Goal: Transaction & Acquisition: Purchase product/service

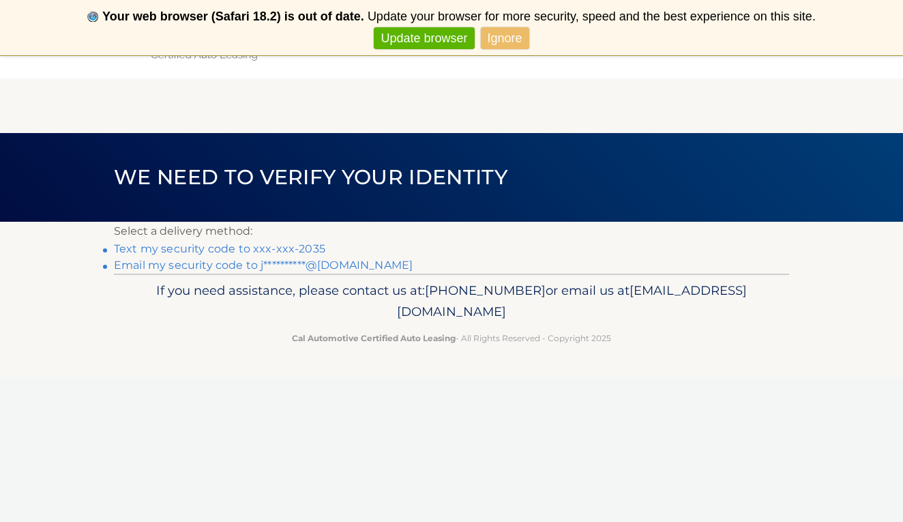
click at [309, 242] on link "Text my security code to xxx-xxx-2035" at bounding box center [219, 248] width 211 height 13
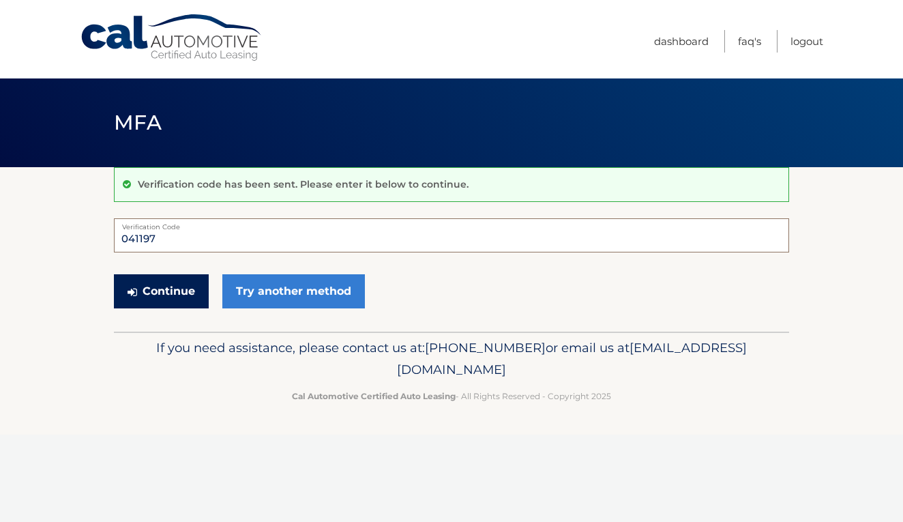
type input "041197"
click at [176, 291] on button "Continue" at bounding box center [161, 291] width 95 height 34
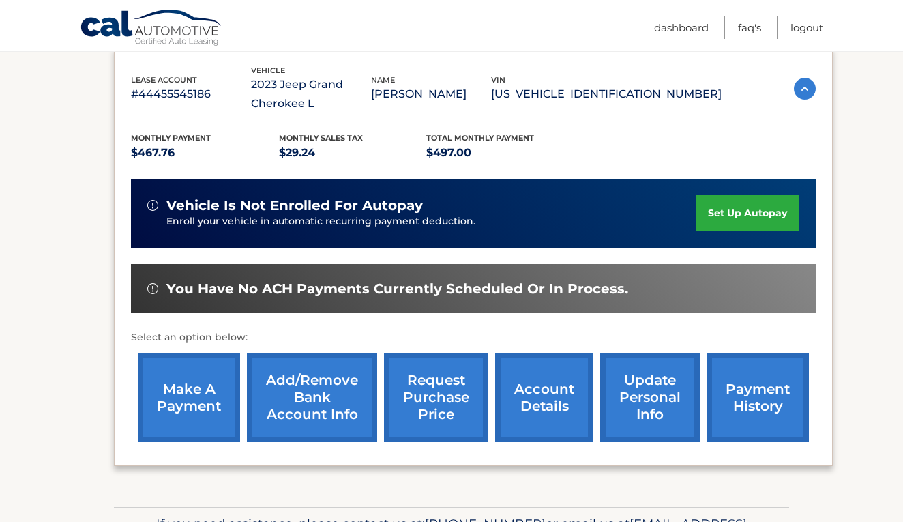
scroll to position [250, 0]
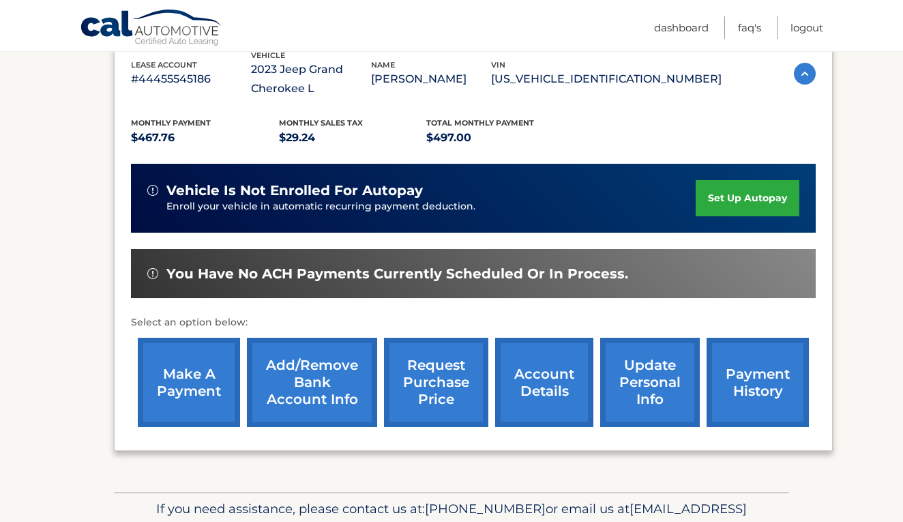
click at [149, 395] on link "make a payment" at bounding box center [189, 382] width 102 height 89
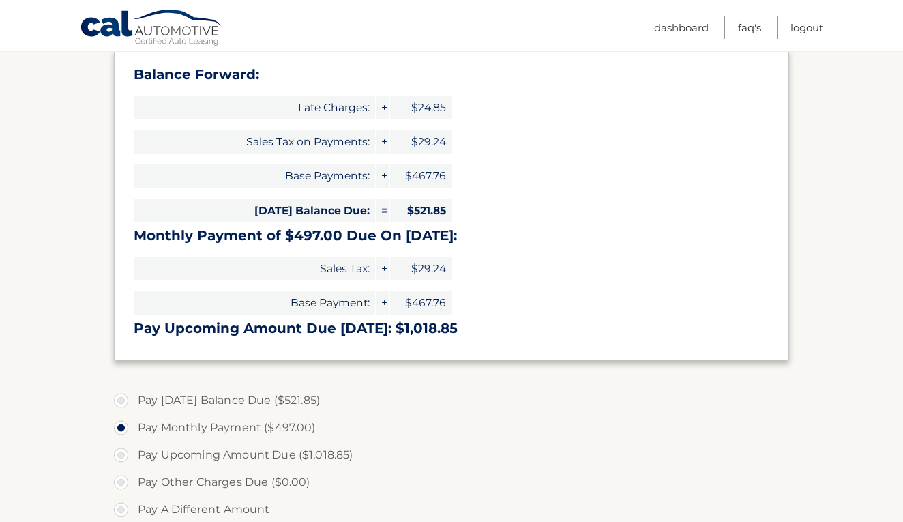
scroll to position [214, 0]
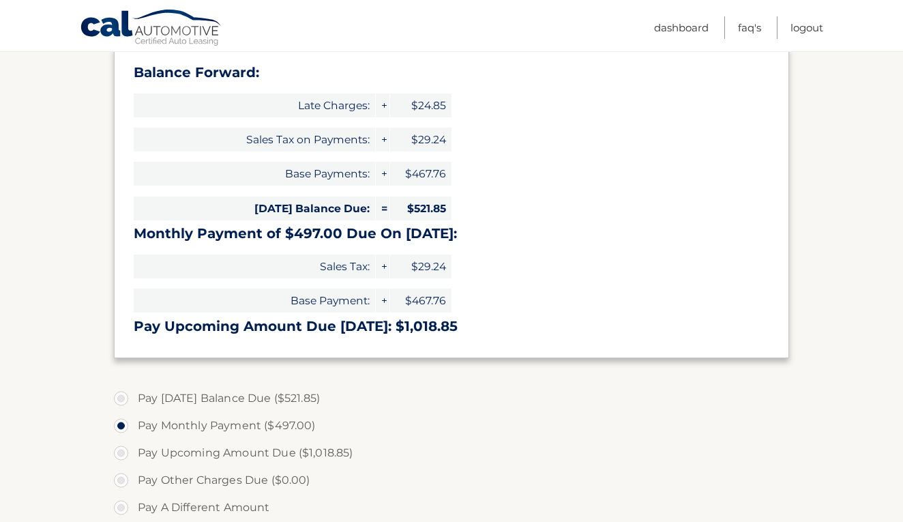
click at [305, 388] on label "Pay [DATE] Balance Due ($521.85)" at bounding box center [451, 398] width 675 height 27
click at [133, 388] on input "Pay Today's Balance Due ($521.85)" at bounding box center [126, 396] width 14 height 22
radio input "true"
type input "521.85"
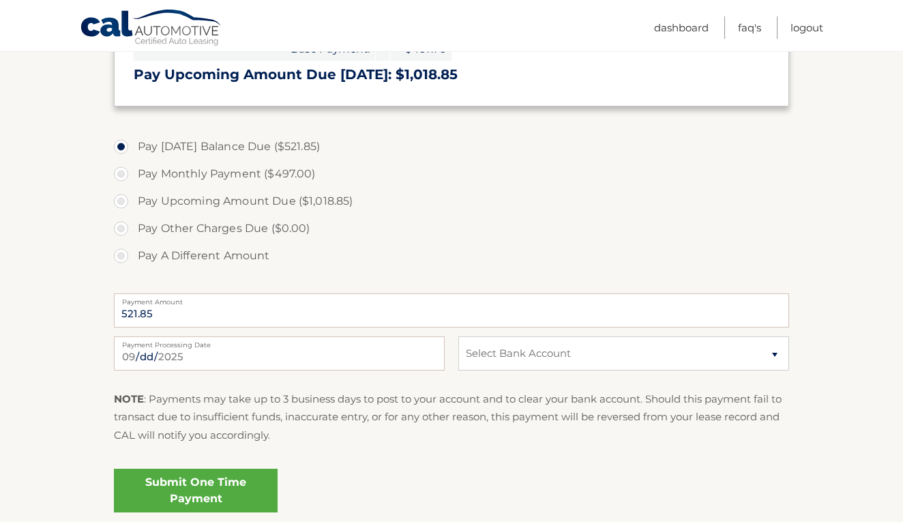
scroll to position [496, 0]
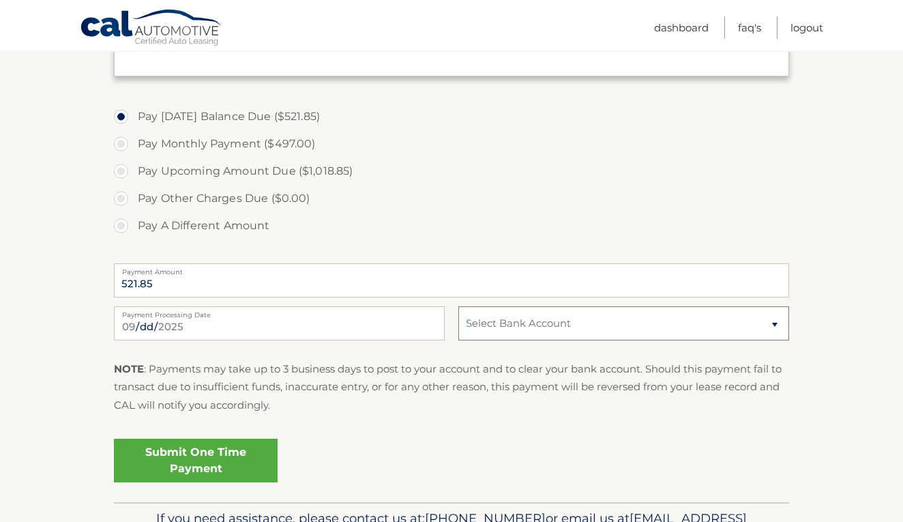
select select "MzU4NTRkYWUtYWNmNS00MTBlLWExMTItNzUwMDM5MWVhMjBl"
click at [209, 428] on fieldset "Pay Today's Balance Due ($521.85) Pay Monthly Payment ($497.00) Pay Upcoming Am…" at bounding box center [451, 299] width 675 height 403
click at [209, 444] on link "Submit One Time Payment" at bounding box center [196, 460] width 164 height 44
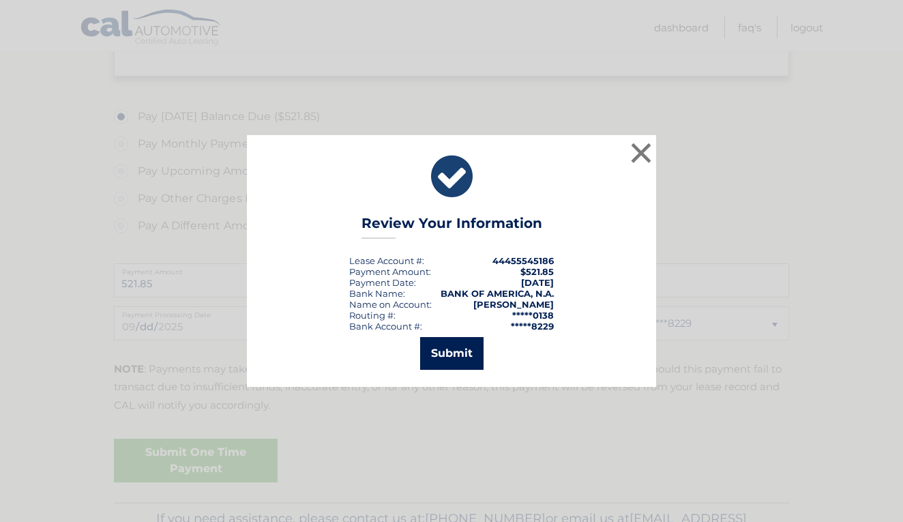
click at [448, 353] on button "Submit" at bounding box center [451, 353] width 63 height 33
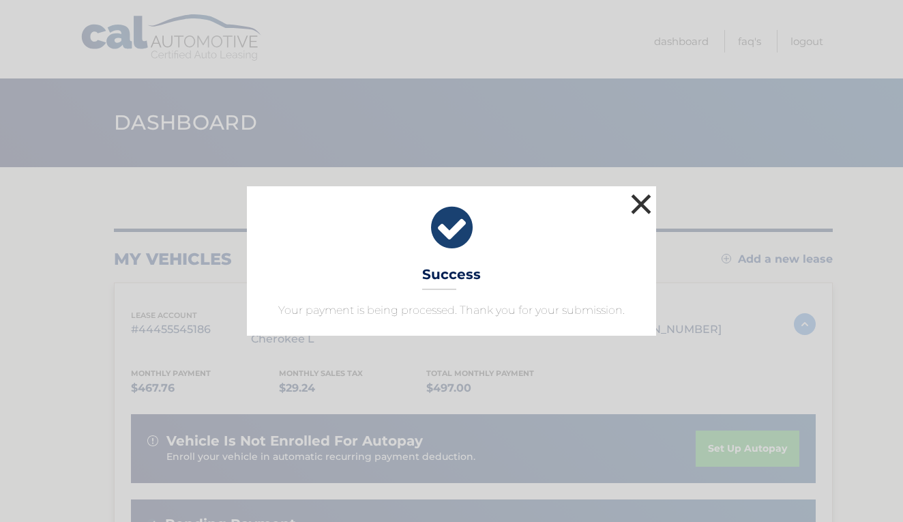
click at [642, 196] on button "×" at bounding box center [640, 203] width 27 height 27
